Goal: Check status: Check status

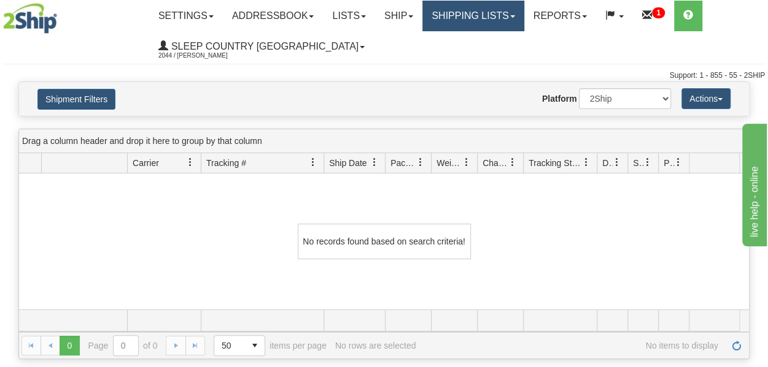
click at [475, 19] on link "Shipping lists" at bounding box center [472, 16] width 101 height 31
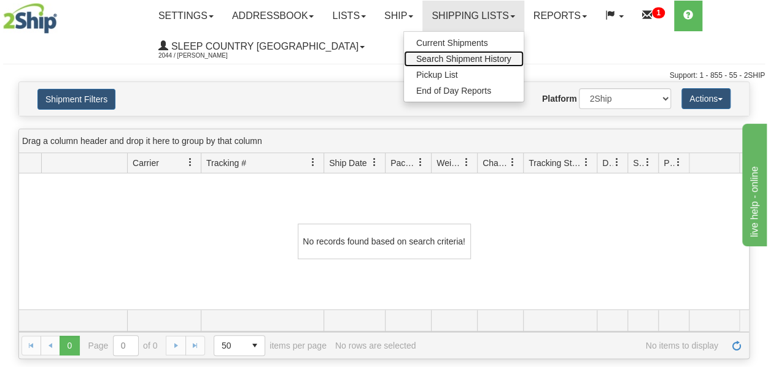
click at [477, 60] on span "Search Shipment History" at bounding box center [463, 59] width 95 height 10
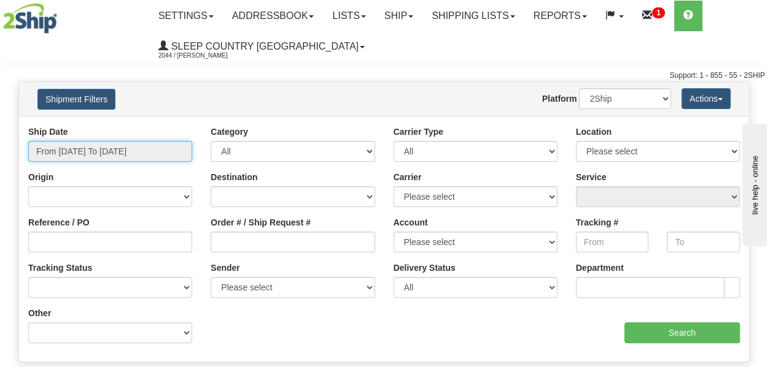
click at [121, 152] on input "From [DATE] To [DATE]" at bounding box center [110, 151] width 164 height 21
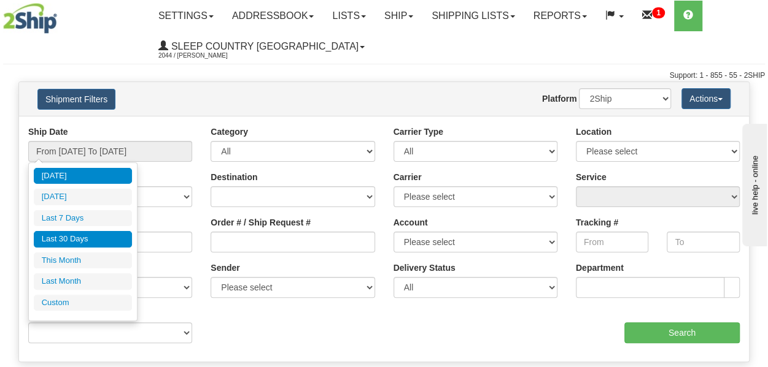
click at [80, 237] on li "Last 30 Days" at bounding box center [83, 239] width 98 height 17
type input "From [DATE] To [DATE]"
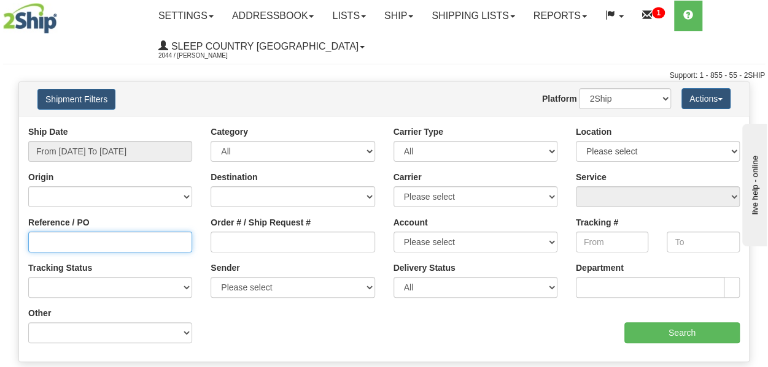
click at [144, 242] on input "Reference / PO" at bounding box center [110, 242] width 164 height 21
paste input "9000H971096"
type input "9000H971096"
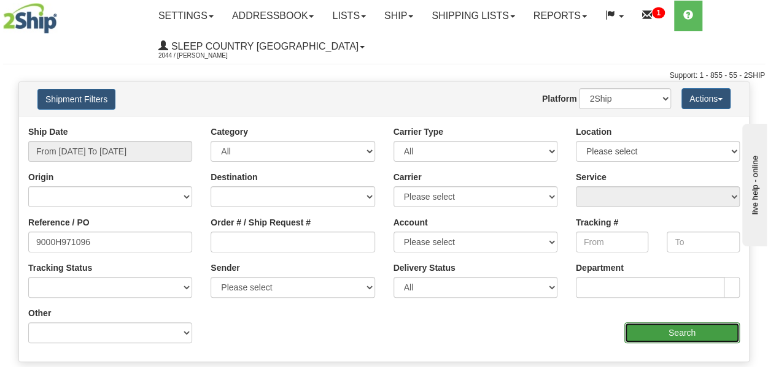
click at [672, 331] on input "Search" at bounding box center [681, 333] width 115 height 21
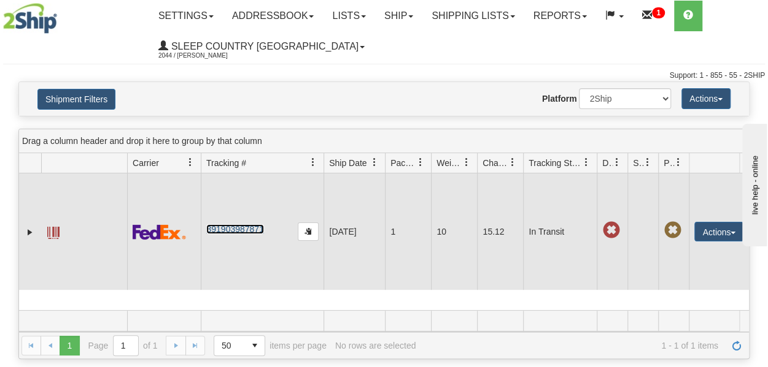
click at [242, 234] on link "391903987871" at bounding box center [234, 230] width 57 height 10
